Goal: Information Seeking & Learning: Learn about a topic

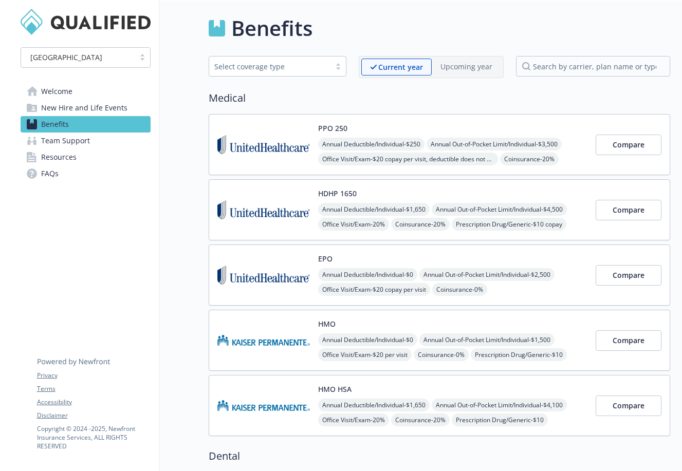
click at [123, 107] on span "New Hire and Life Events" at bounding box center [84, 108] width 86 height 16
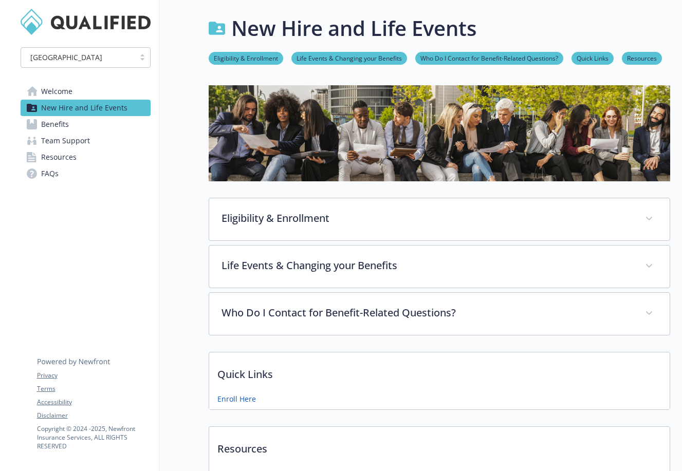
click at [87, 140] on span "Team Support" at bounding box center [65, 141] width 49 height 16
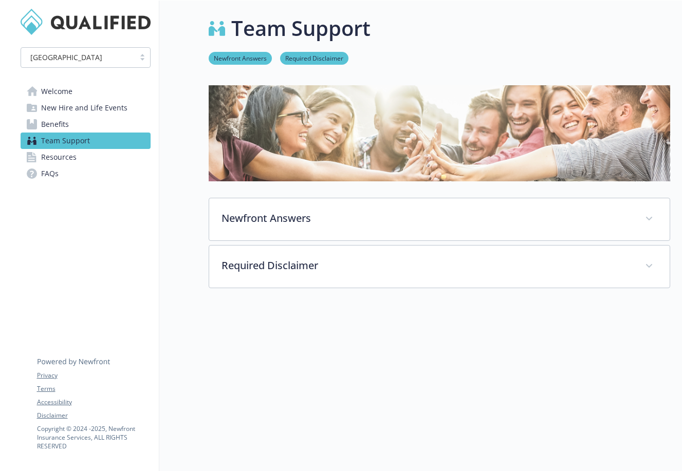
click at [99, 114] on span "New Hire and Life Events" at bounding box center [84, 108] width 86 height 16
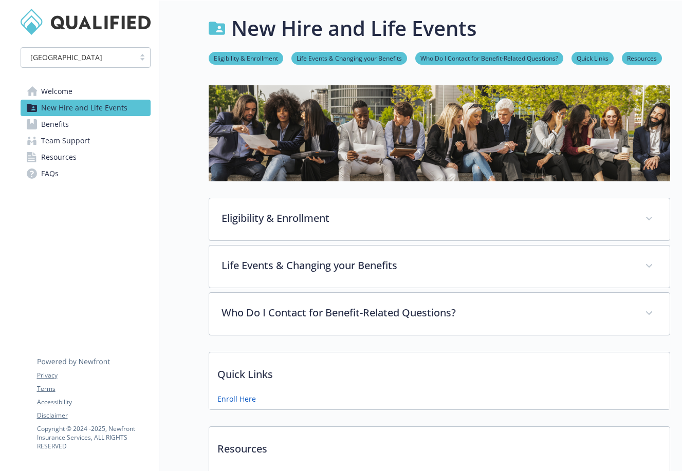
scroll to position [96, 0]
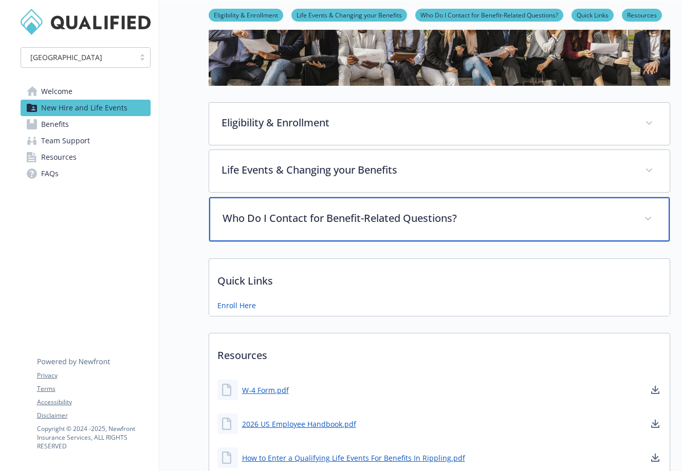
click at [420, 212] on p "Who Do I Contact for Benefit-Related Questions?" at bounding box center [426, 218] width 409 height 15
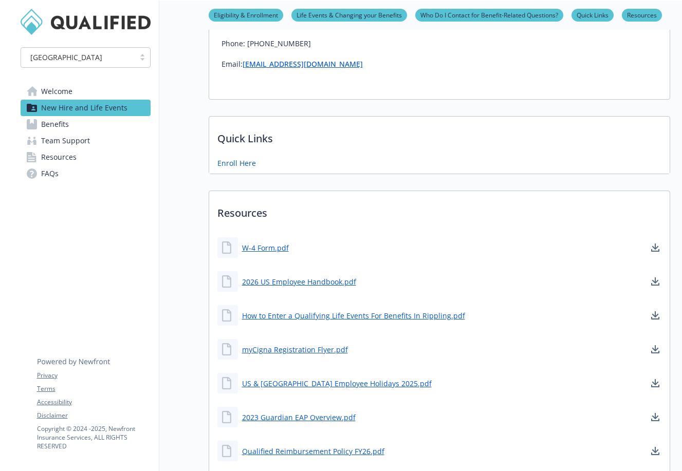
scroll to position [329, 0]
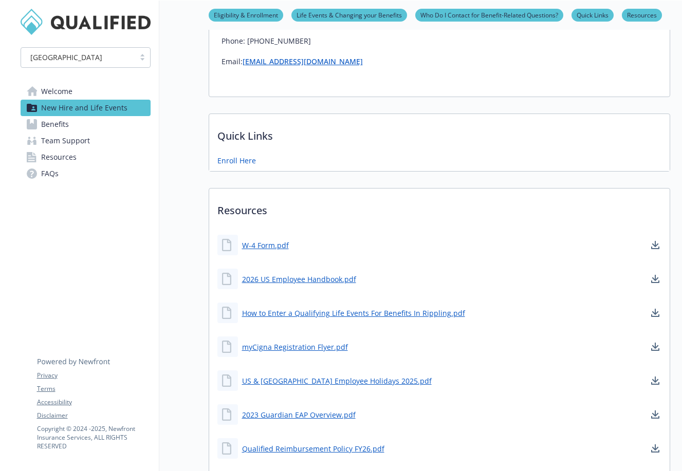
click at [81, 157] on link "Resources" at bounding box center [86, 157] width 130 height 16
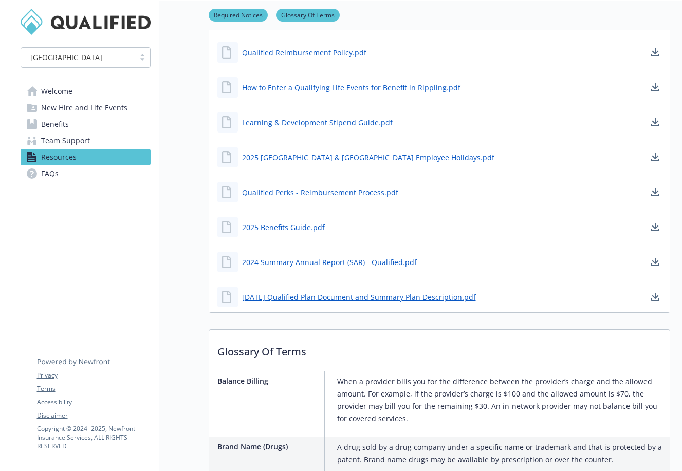
scroll to position [320, 0]
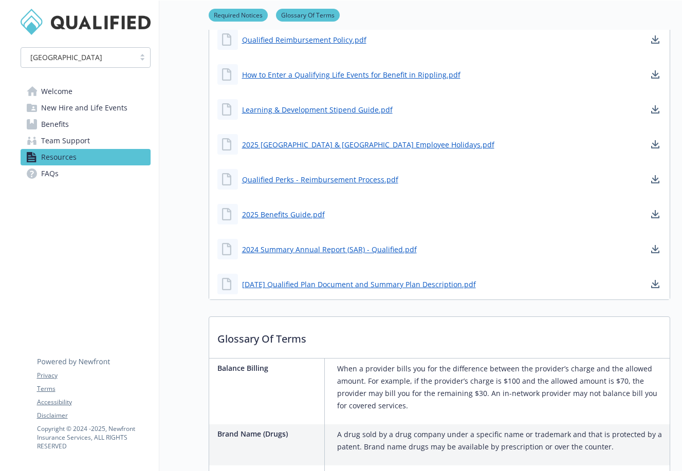
click at [84, 100] on span "New Hire and Life Events" at bounding box center [84, 108] width 86 height 16
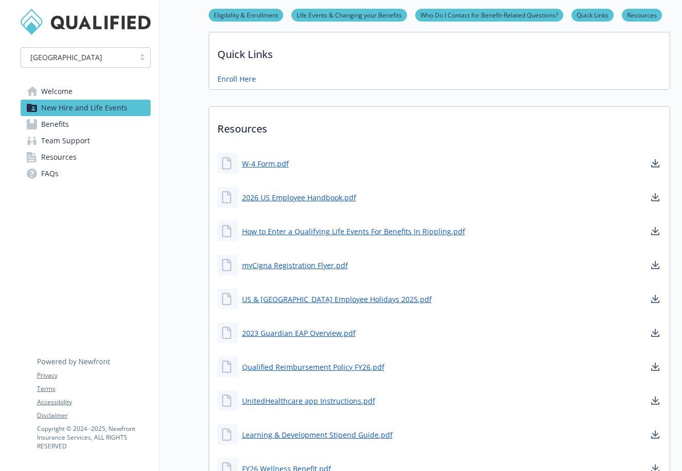
click at [64, 119] on span "Benefits" at bounding box center [55, 124] width 28 height 16
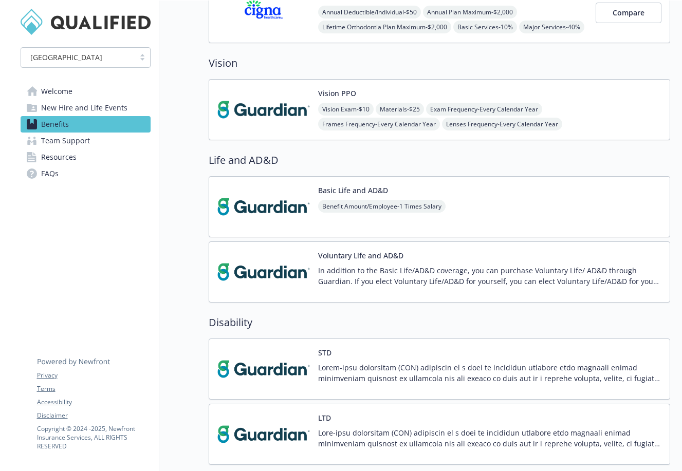
drag, startPoint x: 293, startPoint y: 108, endPoint x: 293, endPoint y: 119, distance: 10.3
click at [293, 110] on img at bounding box center [263, 110] width 92 height 44
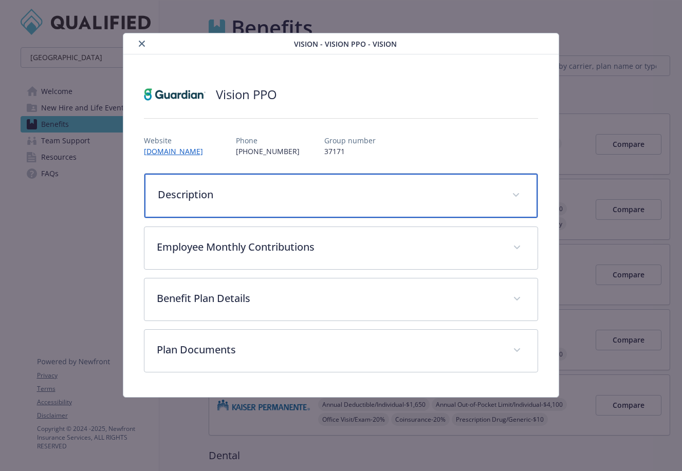
click at [286, 201] on p "Description" at bounding box center [329, 194] width 342 height 15
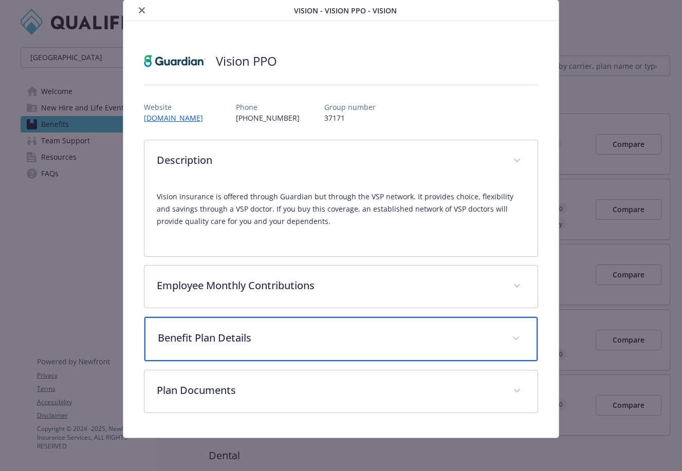
click at [280, 341] on p "Benefit Plan Details" at bounding box center [329, 337] width 342 height 15
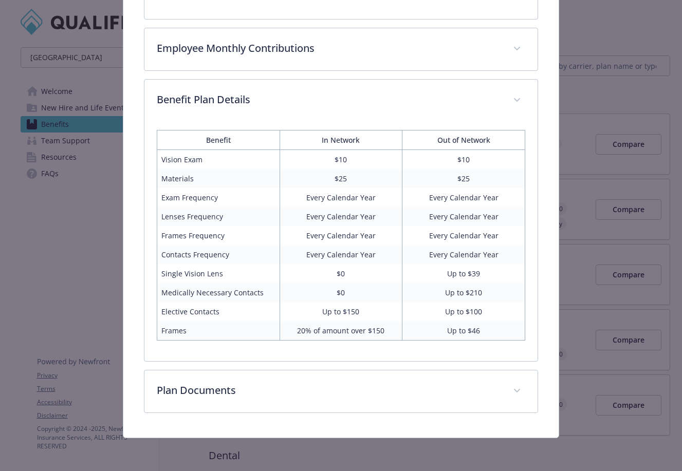
scroll to position [271, 0]
drag, startPoint x: 481, startPoint y: 292, endPoint x: 473, endPoint y: 292, distance: 8.7
click at [473, 292] on td "Up to $210" at bounding box center [463, 292] width 123 height 19
click at [474, 301] on td "Up to $210" at bounding box center [463, 292] width 123 height 19
drag, startPoint x: 488, startPoint y: 310, endPoint x: 189, endPoint y: 314, distance: 299.5
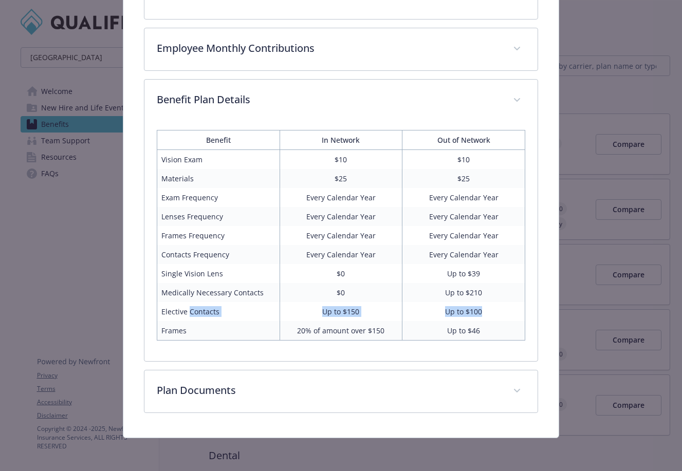
click at [189, 314] on tr "Elective Contacts Up to $150 Up to $100" at bounding box center [341, 311] width 368 height 19
click at [270, 326] on td "Frames" at bounding box center [218, 331] width 123 height 20
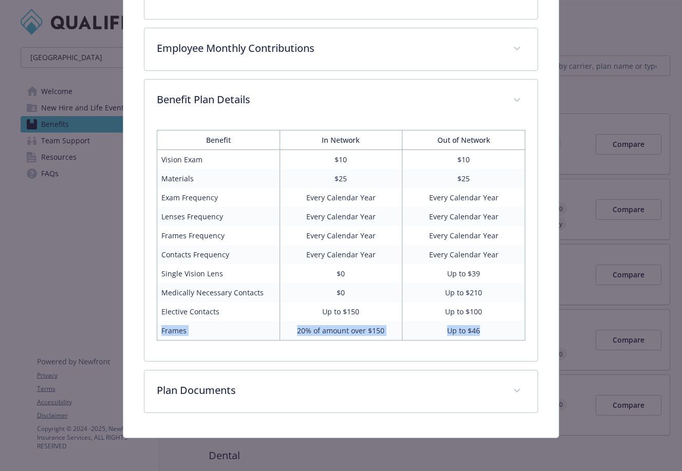
drag, startPoint x: 496, startPoint y: 334, endPoint x: 159, endPoint y: 328, distance: 336.5
click at [159, 328] on tr "Frames 20% of amount over $150 Up to $46" at bounding box center [341, 331] width 368 height 20
copy tr "Frames 20% of amount over $150 Up to $46"
click at [382, 285] on td "$0" at bounding box center [340, 292] width 123 height 19
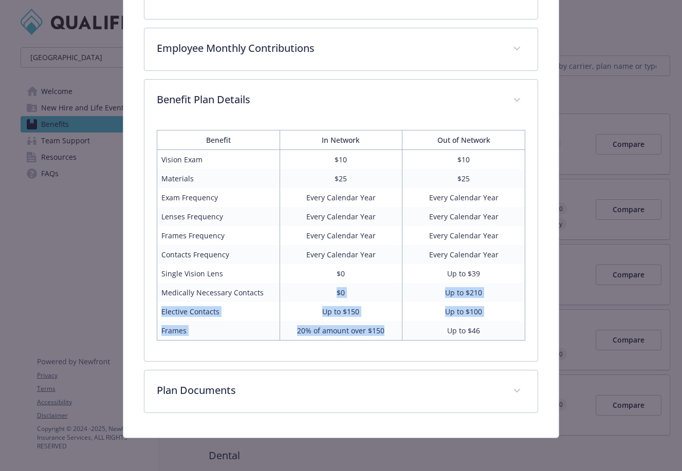
drag, startPoint x: 391, startPoint y: 337, endPoint x: 352, endPoint y: 286, distance: 64.8
click at [352, 286] on tbody "Vision Exam $10 $10 Materials $25 $25 Exam Frequency Every Calendar Year Every …" at bounding box center [341, 245] width 368 height 191
click at [352, 286] on td "$0" at bounding box center [340, 292] width 123 height 19
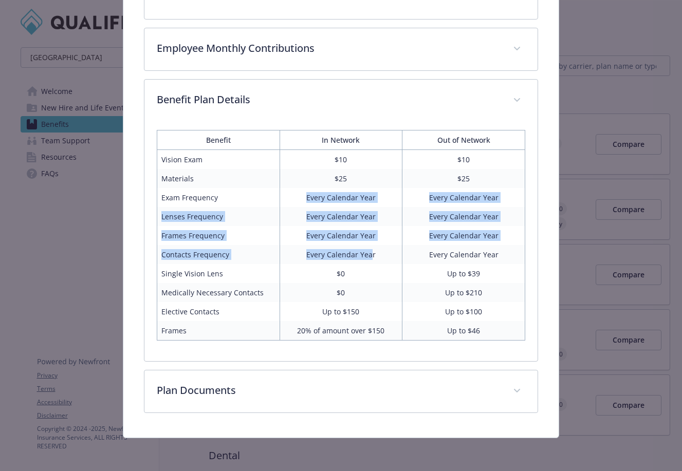
drag, startPoint x: 356, startPoint y: 254, endPoint x: 299, endPoint y: 197, distance: 80.3
click at [299, 197] on tbody "Vision Exam $10 $10 Materials $25 $25 Exam Frequency Every Calendar Year Every …" at bounding box center [341, 245] width 368 height 191
click at [306, 202] on td "Every Calendar Year" at bounding box center [340, 197] width 123 height 19
drag, startPoint x: 306, startPoint y: 197, endPoint x: 362, endPoint y: 260, distance: 85.1
click at [362, 260] on tbody "Vision Exam $10 $10 Materials $25 $25 Exam Frequency Every Calendar Year Every …" at bounding box center [341, 245] width 368 height 191
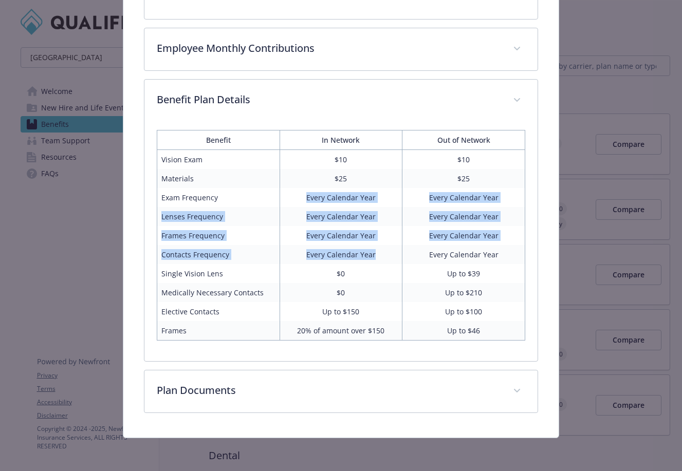
click at [362, 260] on td "Every Calendar Year" at bounding box center [340, 254] width 123 height 19
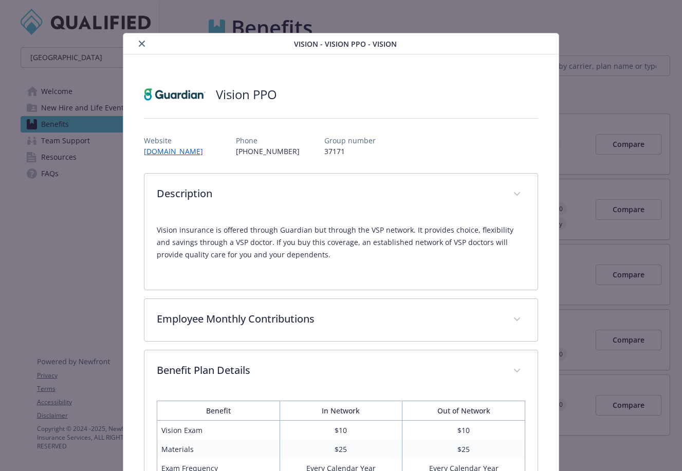
click at [137, 46] on button "close" at bounding box center [142, 43] width 12 height 12
